Goal: Communication & Community: Answer question/provide support

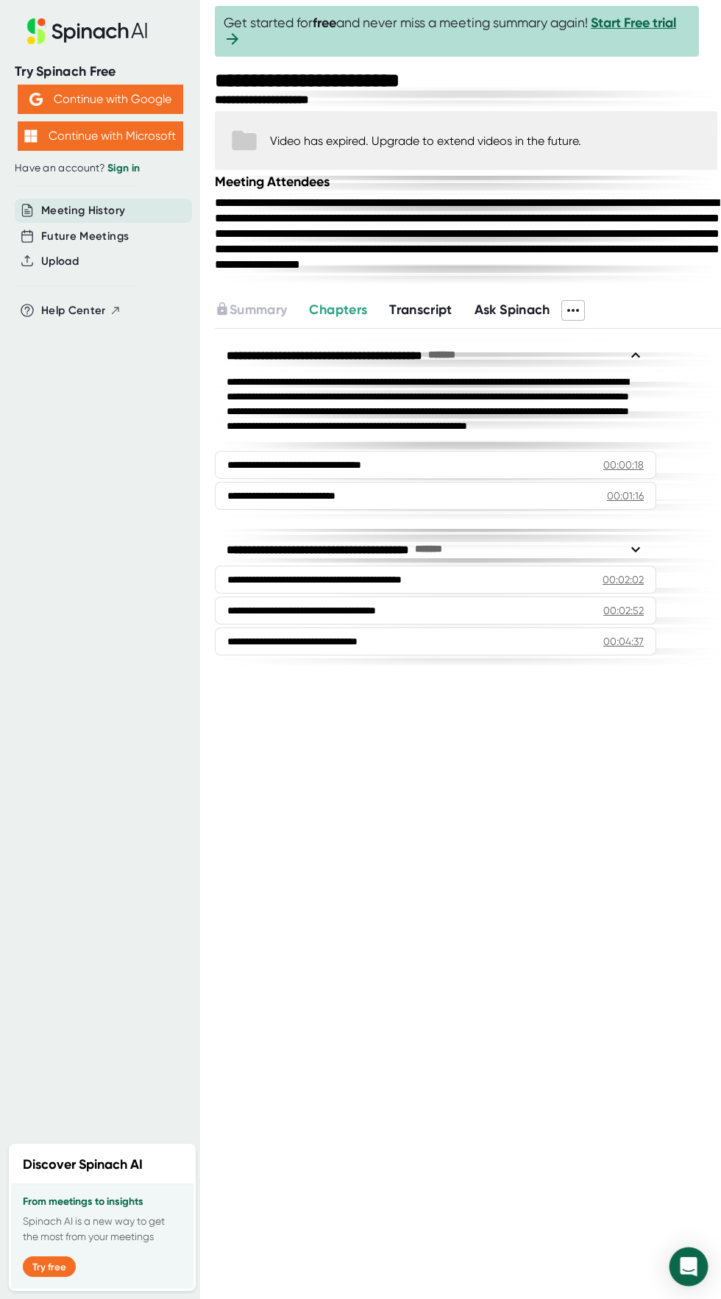
click at [681, 1263] on icon "Open Intercom Messenger" at bounding box center [688, 1266] width 19 height 19
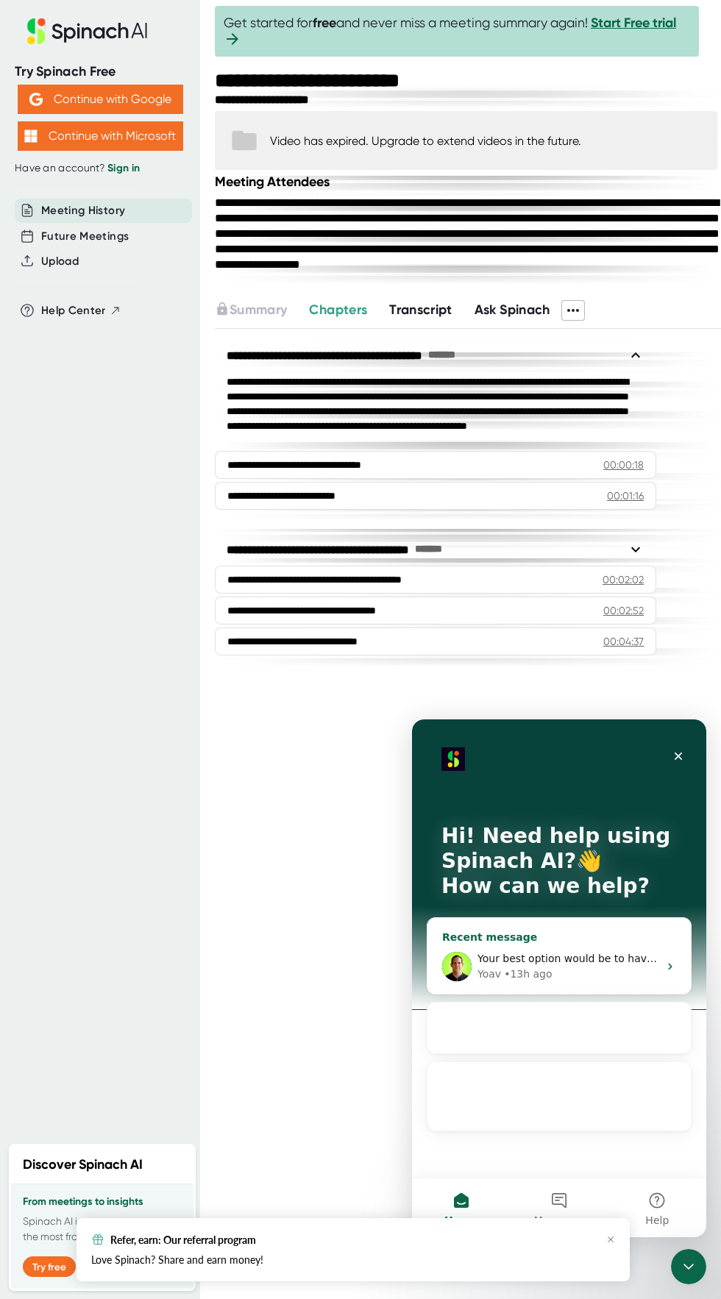
click at [605, 968] on div "Yoav • 13h ago" at bounding box center [567, 974] width 181 height 15
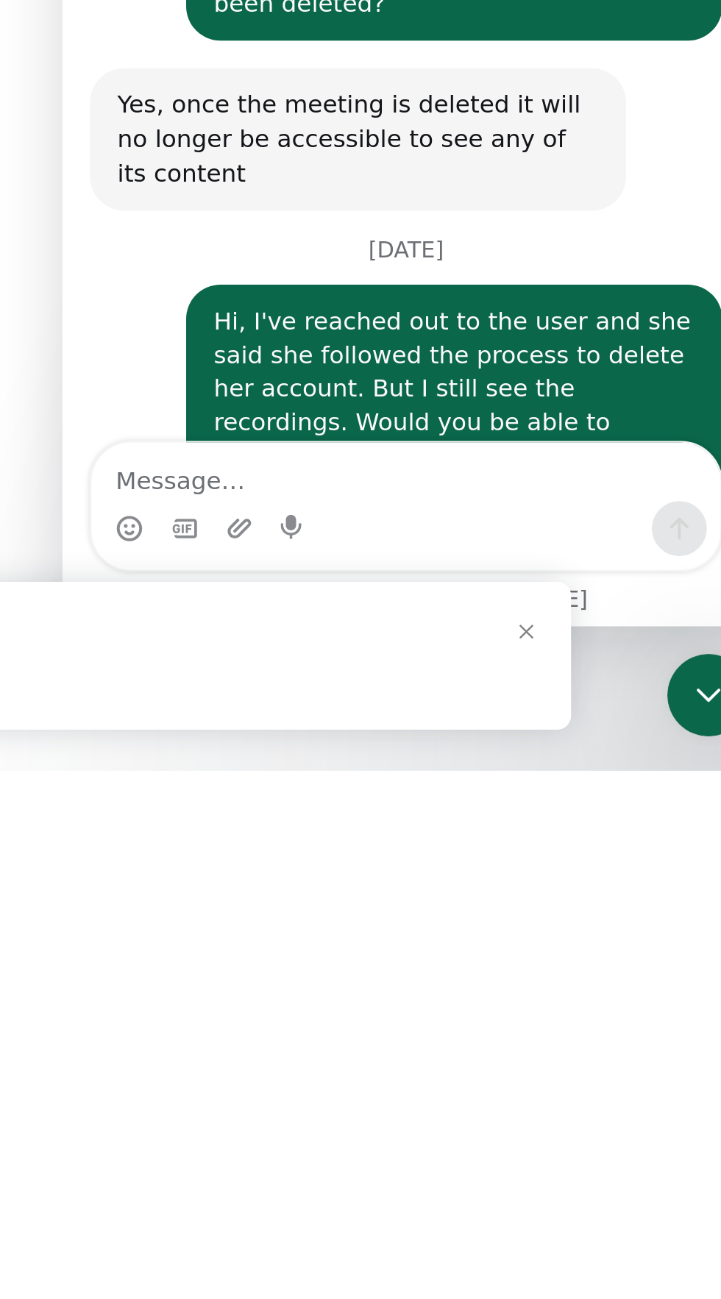
scroll to position [1955, 0]
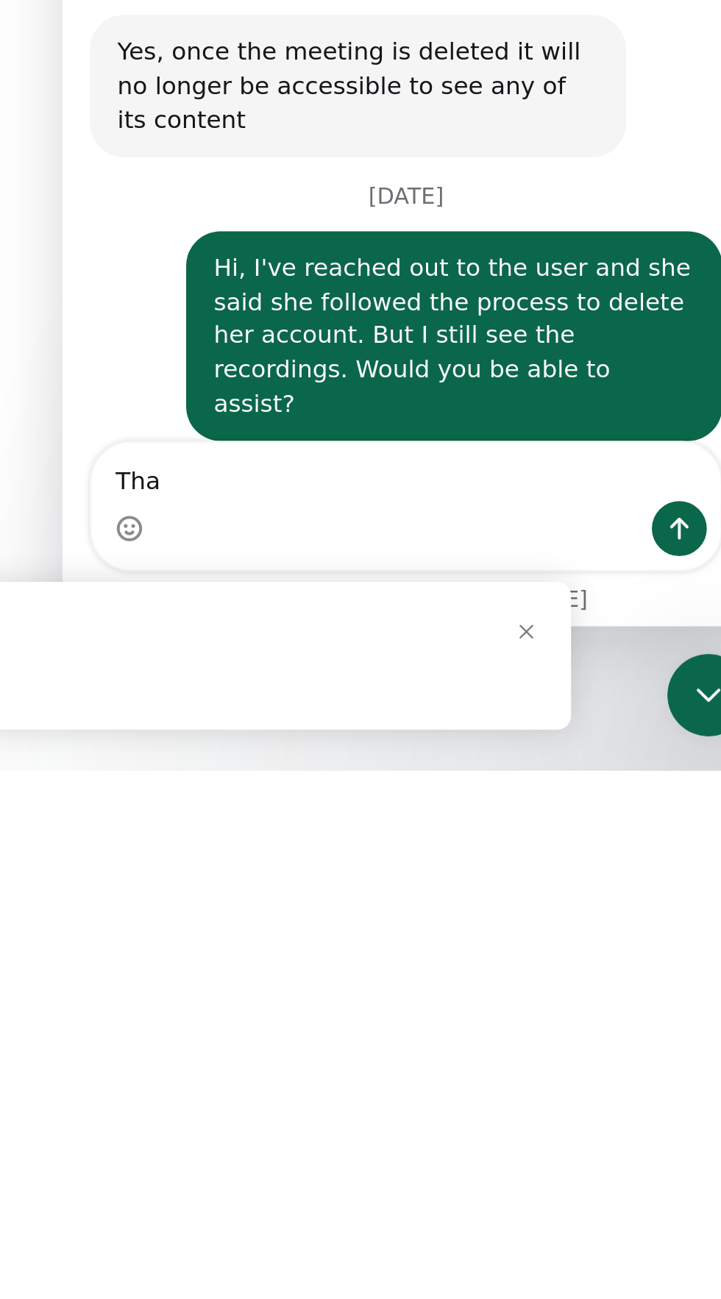
type textarea "Tha m"
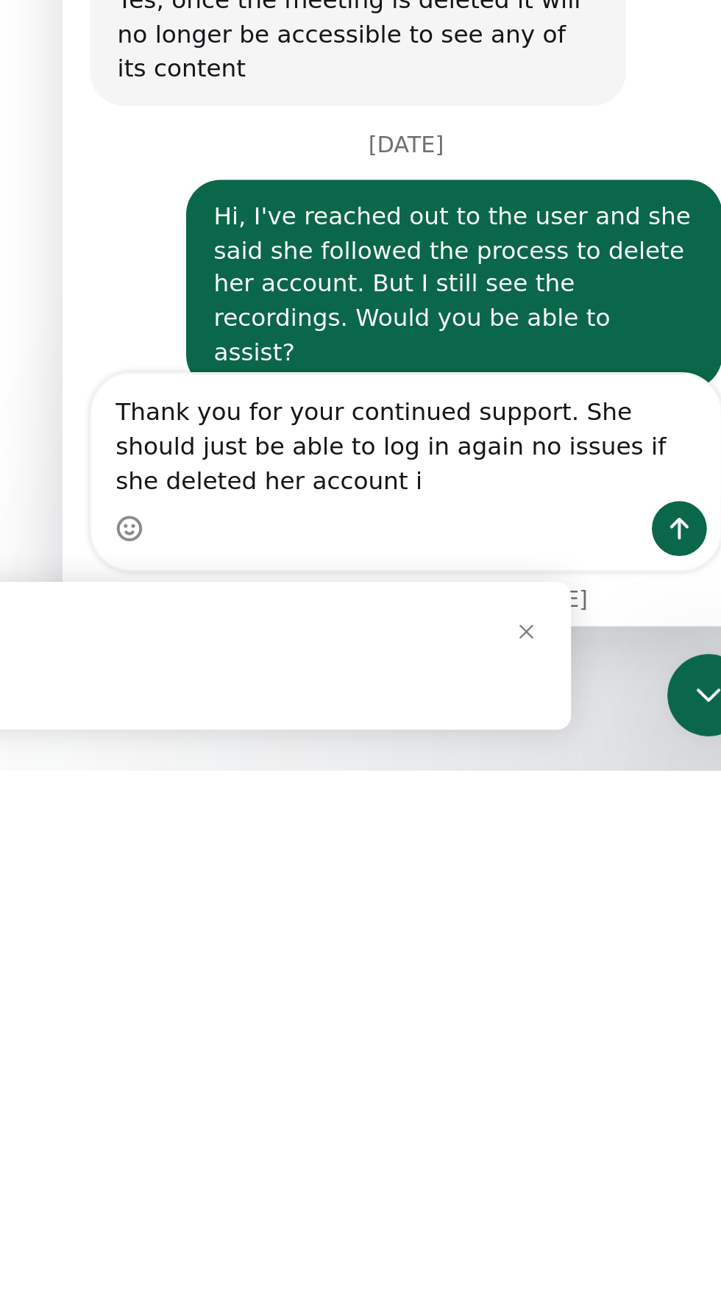
scroll to position [1985, 0]
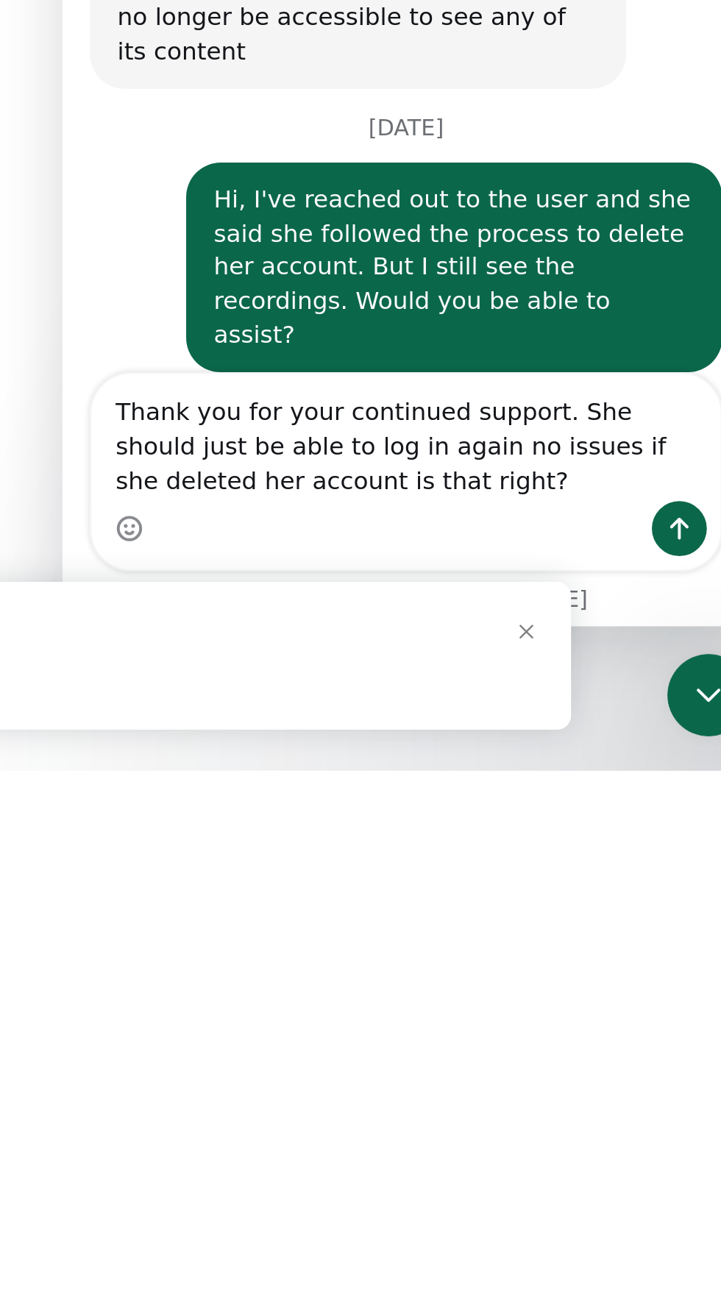
type textarea "Thank you for your continued support. She should just be able to log in again n…"
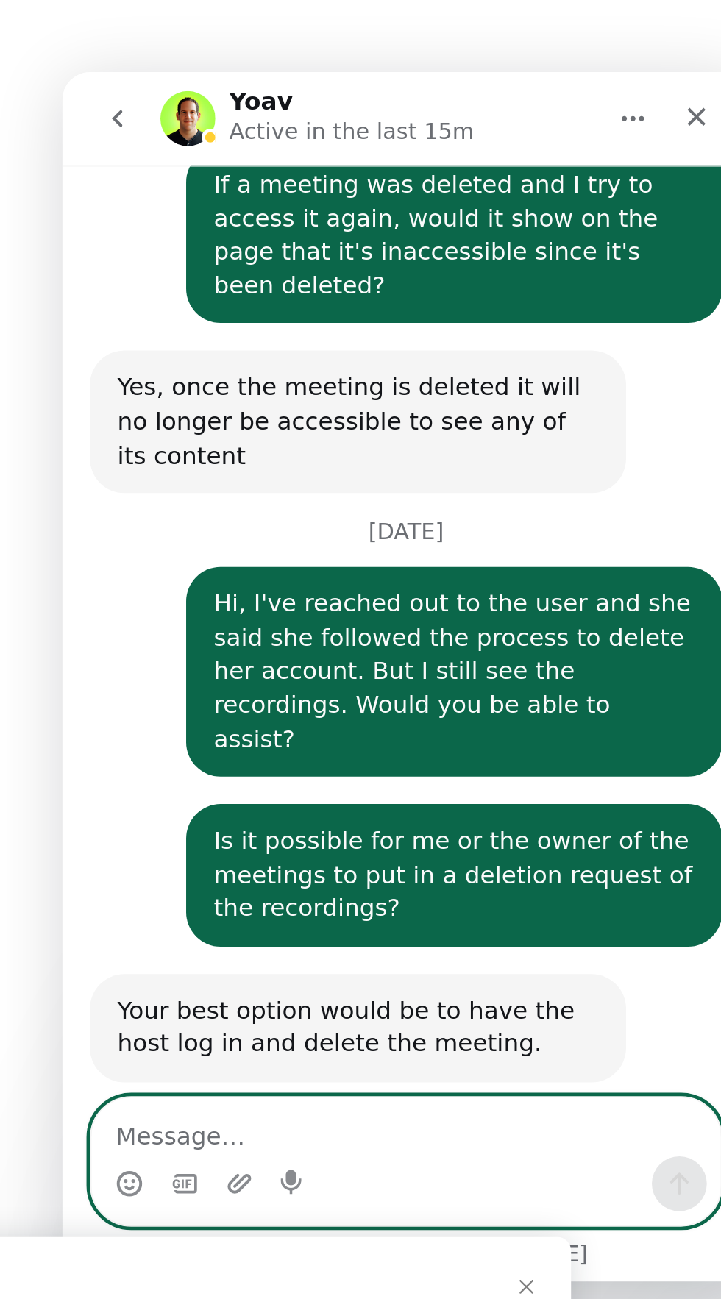
scroll to position [2091, 0]
